Goal: Information Seeking & Learning: Understand process/instructions

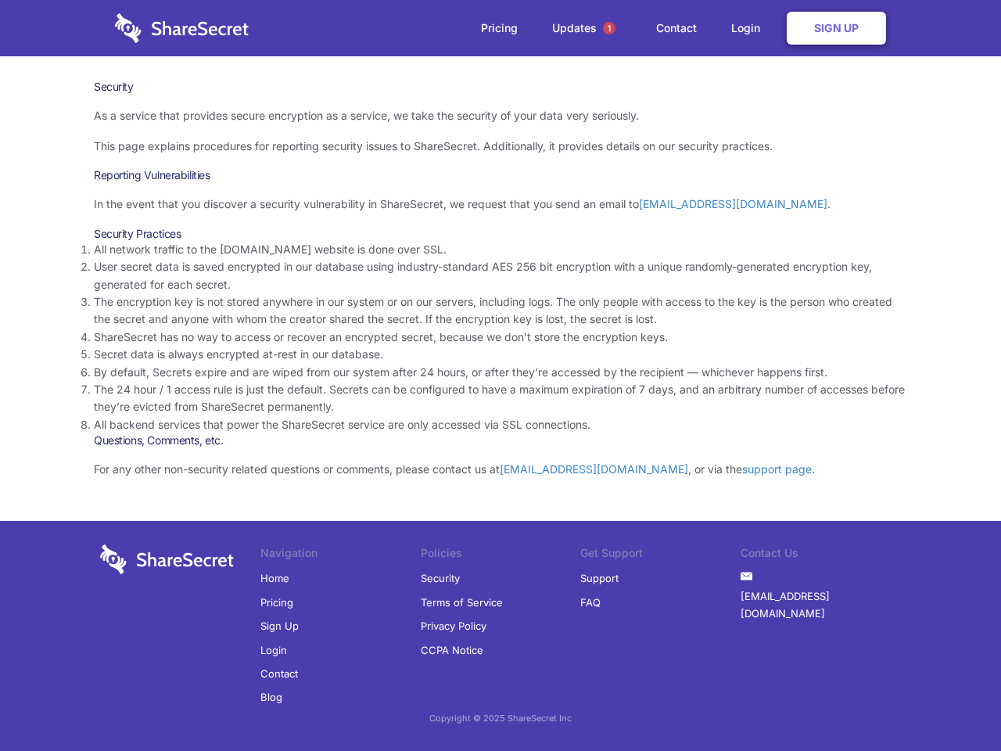
click at [501, 376] on li "By default, Secrets expire and are wiped from our system after 24 hours, or aft…" at bounding box center [501, 372] width 814 height 17
click at [609, 28] on span "1" at bounding box center [609, 28] width 13 height 13
